Goal: Task Accomplishment & Management: Manage account settings

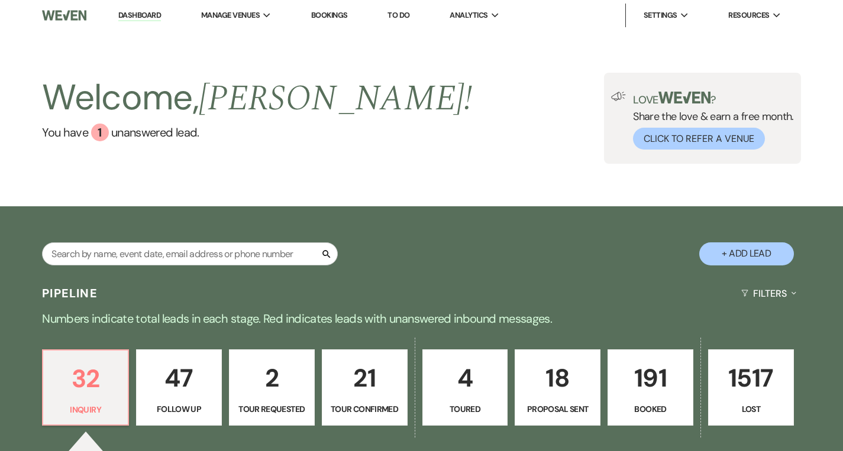
click at [147, 15] on link "Dashboard" at bounding box center [139, 15] width 43 height 11
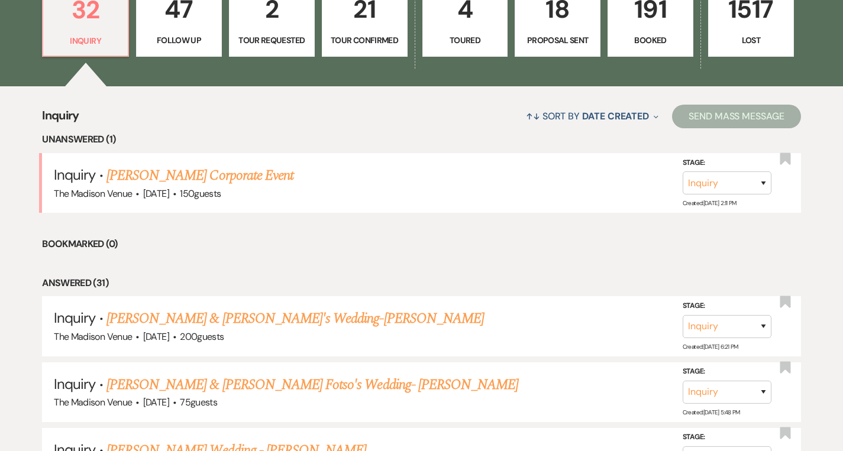
scroll to position [331, 0]
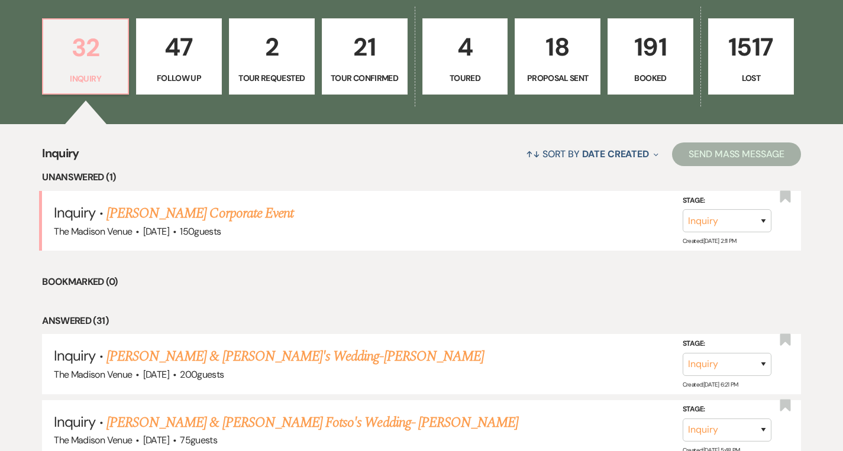
click at [93, 60] on p "32" at bounding box center [85, 48] width 70 height 40
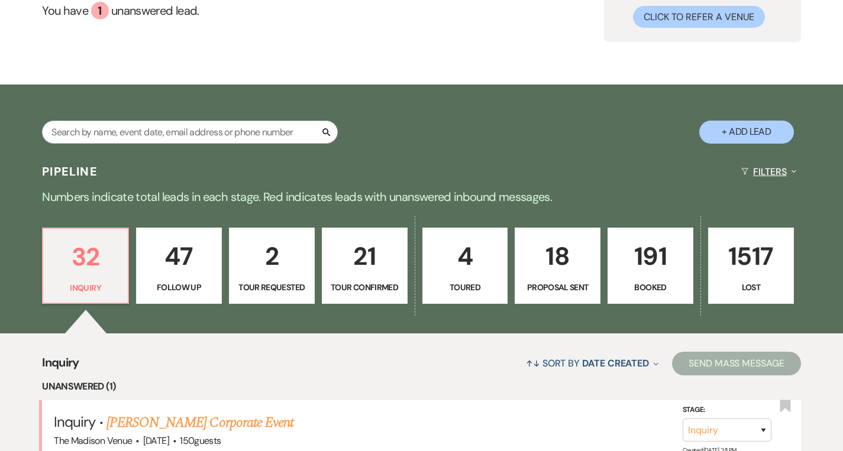
click at [773, 172] on button "Filters Expand" at bounding box center [768, 171] width 64 height 31
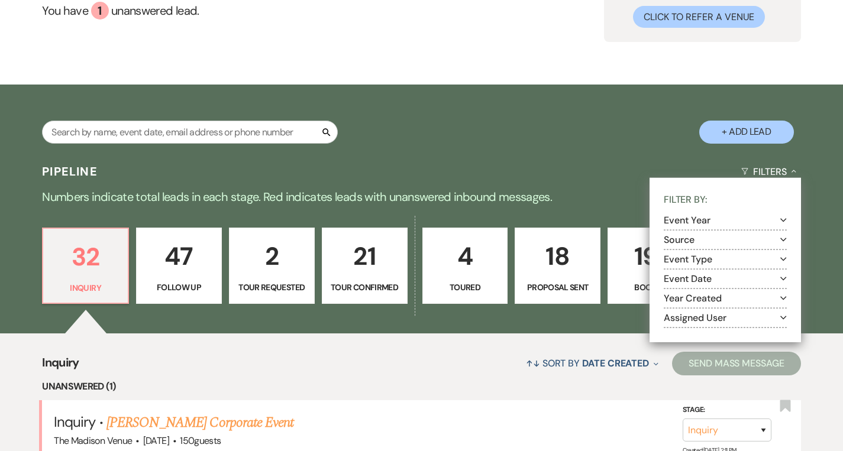
click at [721, 319] on button "Assigned User Expand" at bounding box center [725, 317] width 123 height 9
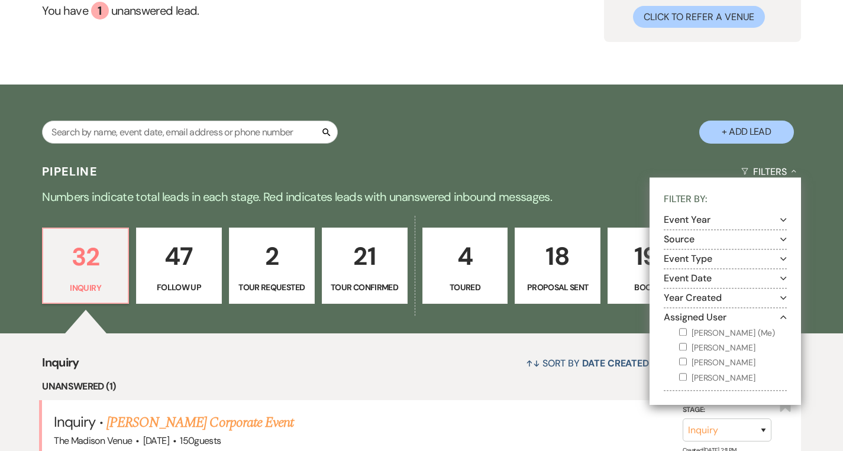
click at [720, 329] on label "[PERSON_NAME] (Me)" at bounding box center [733, 333] width 108 height 15
click at [687, 329] on input "[PERSON_NAME] (Me)" at bounding box center [683, 332] width 8 height 8
checkbox input "true"
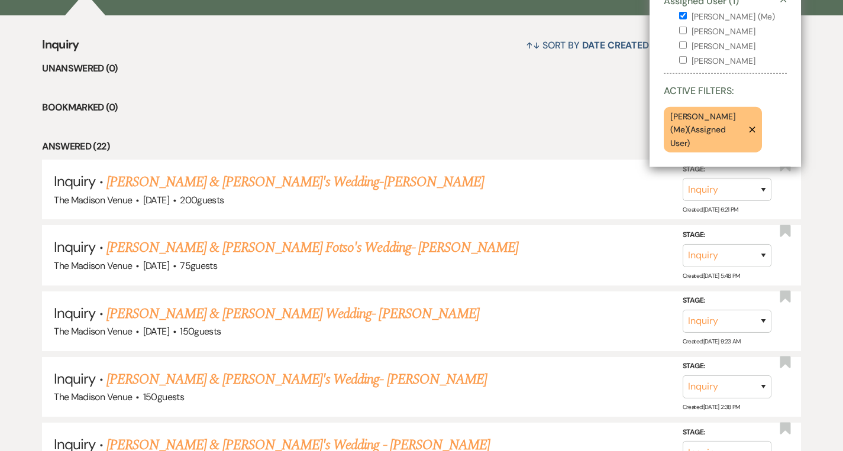
scroll to position [443, 0]
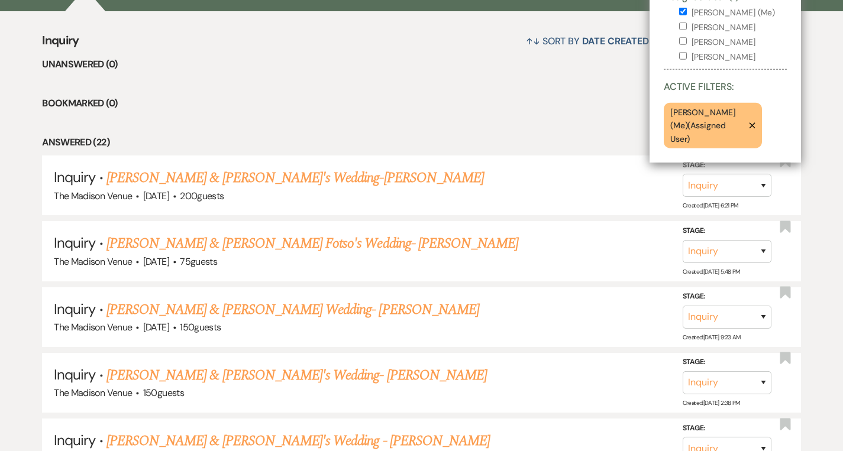
click at [586, 141] on li "Answered (22)" at bounding box center [421, 142] width 759 height 15
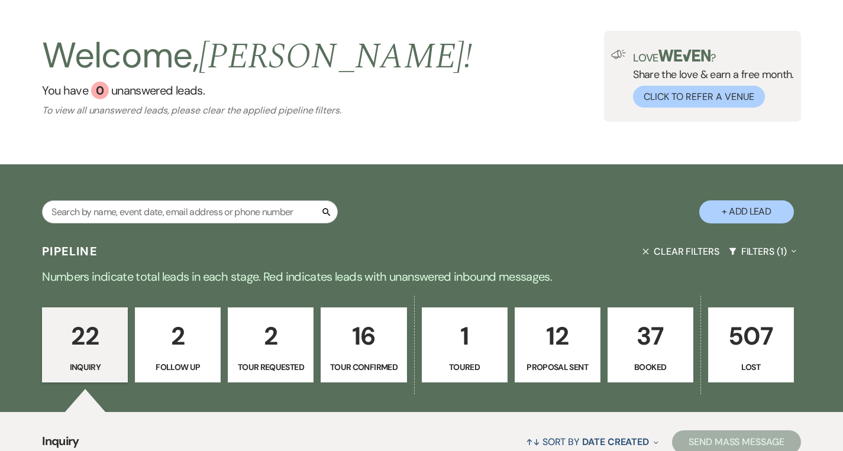
scroll to position [0, 0]
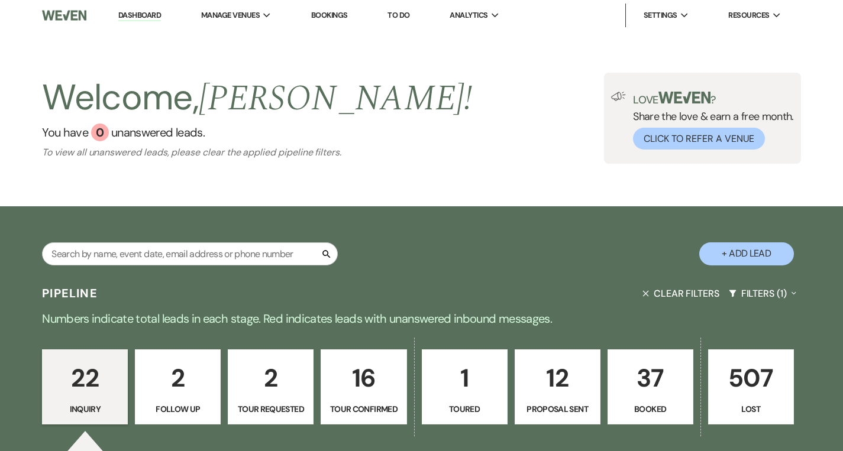
click at [135, 12] on link "Dashboard" at bounding box center [139, 15] width 43 height 11
